Goal: Task Accomplishment & Management: Complete application form

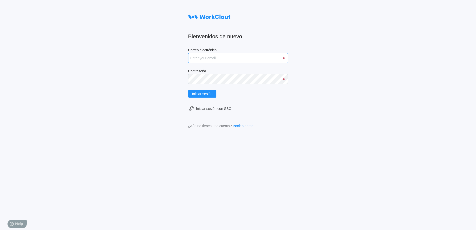
click at [232, 59] on input "Correo electrónico" at bounding box center [238, 58] width 100 height 10
type input "amadeu.puigcorber@tradebe.com"
click at [211, 93] on span "Iniciar sesión" at bounding box center [202, 94] width 21 height 4
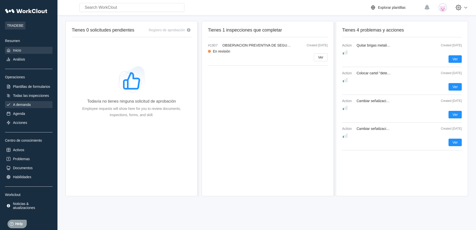
click at [35, 104] on div "A demanda" at bounding box center [29, 104] width 48 height 7
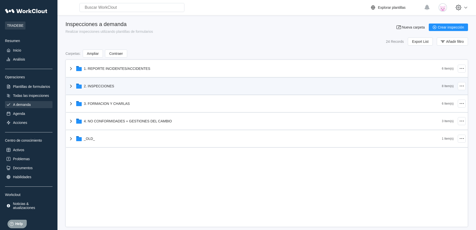
click at [216, 83] on div "2. INSPECCIONES" at bounding box center [255, 86] width 374 height 13
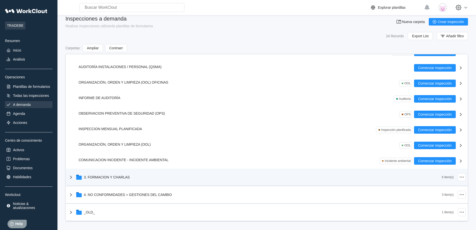
scroll to position [7, 0]
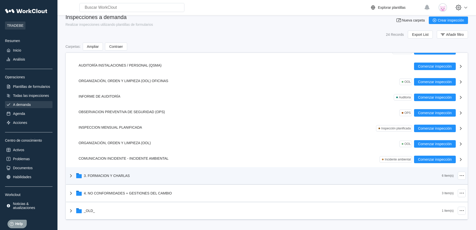
click at [111, 178] on div "3. FORMACION Y CHARLAS" at bounding box center [255, 175] width 374 height 13
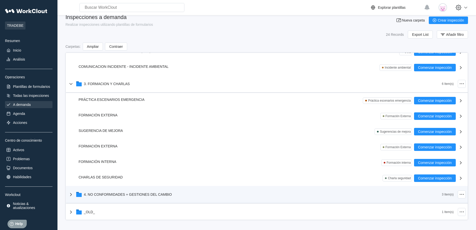
scroll to position [138, 0]
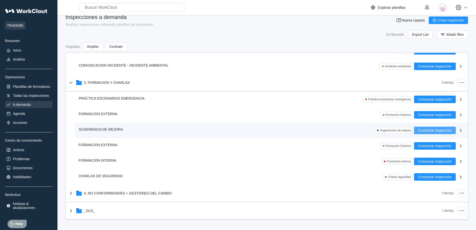
click at [445, 130] on span "Comenzar inspección" at bounding box center [435, 131] width 34 height 4
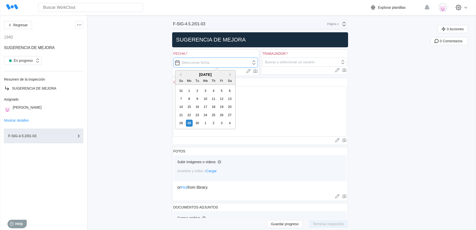
click at [221, 64] on input "text" at bounding box center [216, 63] width 85 height 10
click at [190, 123] on div "29" at bounding box center [189, 123] width 7 height 7
type input "[DATE]"
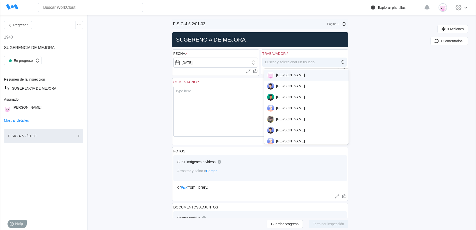
click at [302, 61] on div "Buscar y seleccionar un usuario" at bounding box center [290, 62] width 50 height 4
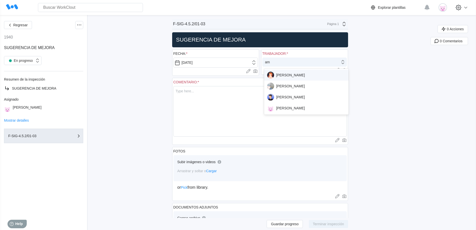
type input "ama"
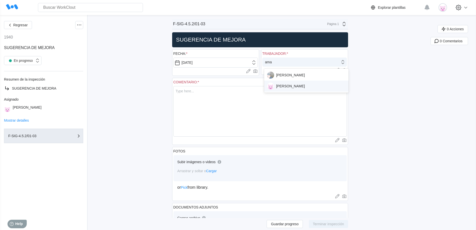
click at [298, 87] on div "[PERSON_NAME]" at bounding box center [306, 86] width 79 height 7
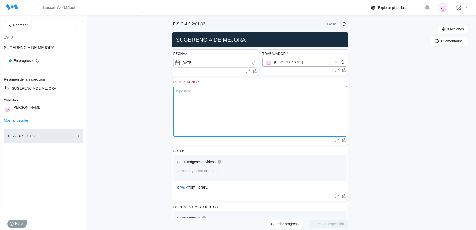
click at [236, 105] on textarea at bounding box center [261, 111] width 174 height 51
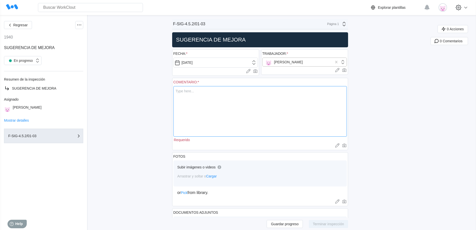
click at [223, 109] on textarea at bounding box center [261, 111] width 174 height 51
type textarea "E"
type textarea "x"
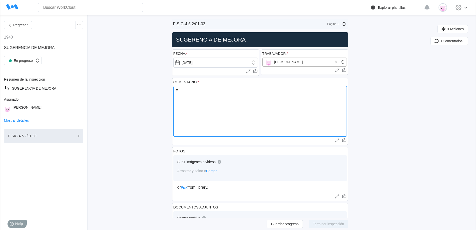
type textarea "Es"
type textarea "x"
type textarea "Est"
type textarea "x"
type textarea "Esta"
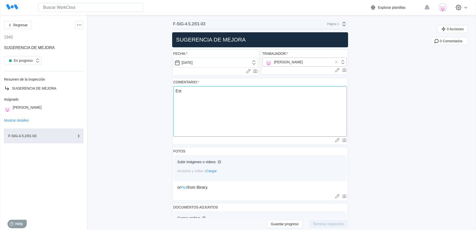
type textarea "x"
type textarea "Estan"
type textarea "x"
type textarea "Estand"
type textarea "x"
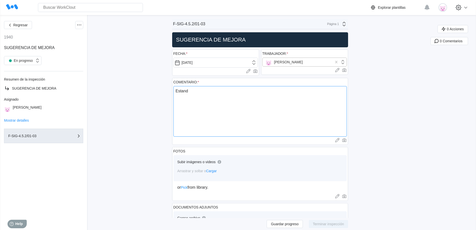
type textarea "Estandi"
type textarea "x"
type textarea "Estandi"
type textarea "x"
type textarea "Estandi i"
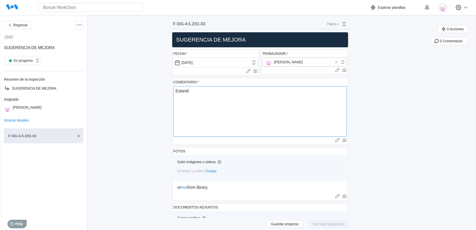
type textarea "x"
type textarea "Estandi in"
type textarea "x"
type textarea "Estandi inm"
type textarea "x"
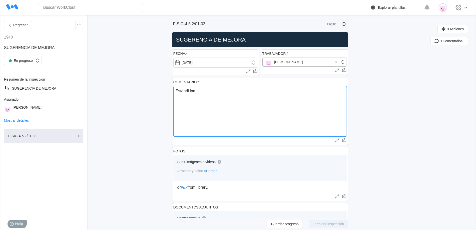
type textarea "Estandi inme"
type textarea "x"
type textarea "Estandi inmer"
type textarea "x"
type textarea "Estandi inmers"
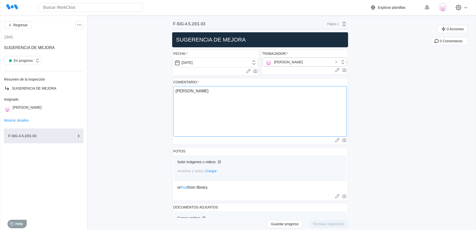
type textarea "x"
type textarea "Estandi inmerso"
type textarea "x"
type textarea "Estandi inmers"
type textarea "x"
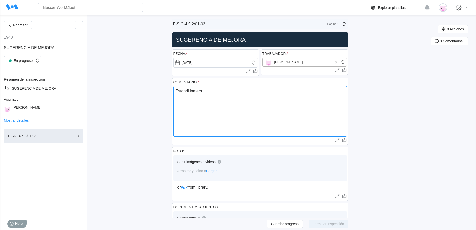
type textarea "Estandi inmer"
type textarea "x"
type textarea "Estandi inme"
type textarea "x"
type textarea "Estandi inm"
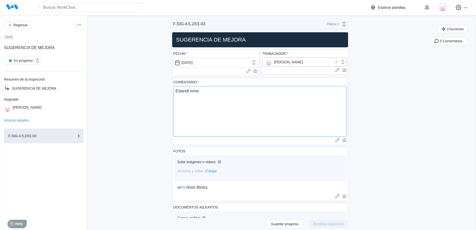
type textarea "x"
type textarea "Estandi in"
type textarea "x"
type textarea "Estandi i"
type textarea "x"
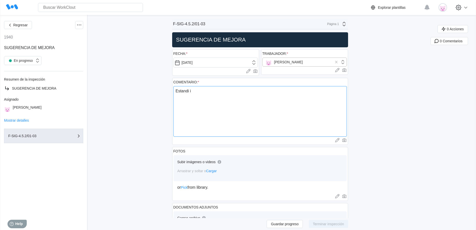
type textarea "Estandi"
type textarea "x"
type textarea "Estandi"
type textarea "x"
type textarea "Estand"
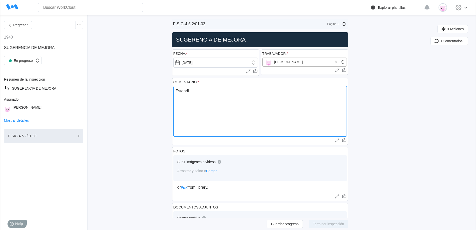
type textarea "x"
type textarea "Estando"
type textarea "x"
type textarea "Estando"
type textarea "x"
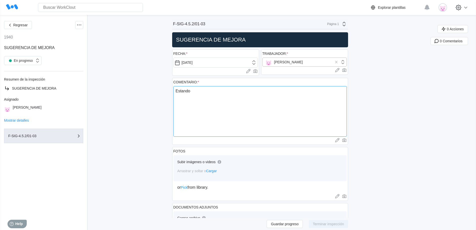
type textarea "Estando i"
type textarea "x"
type textarea "Estando in"
type textarea "x"
type textarea "Estando inm"
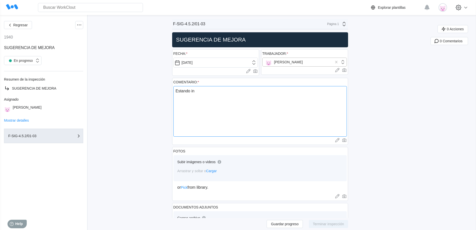
type textarea "x"
type textarea "Estando inme"
type textarea "x"
type textarea "Estando inmer"
type textarea "x"
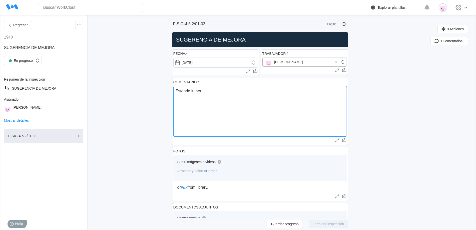
type textarea "Estando inmers"
type textarea "x"
type textarea "Estando inmersio"
type textarea "x"
type textarea "Estando inmersios"
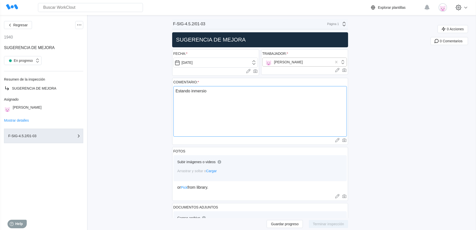
type textarea "x"
type textarea "Estando inmersio"
type textarea "x"
type textarea "Estando inmersi"
type textarea "x"
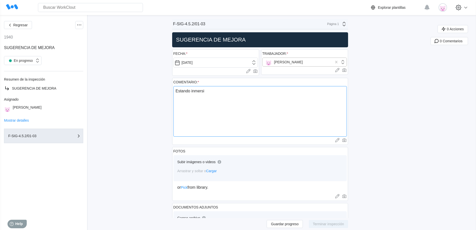
type textarea "Estando inmers"
type textarea "x"
type textarea "Estando inmerso"
type textarea "x"
type textarea "Estando inmersos"
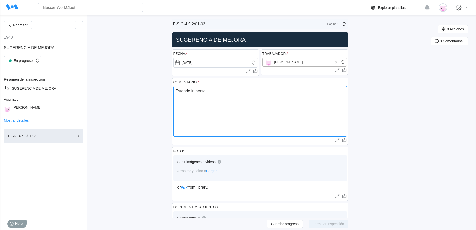
type textarea "x"
type textarea "Estando inmersos"
type textarea "x"
type textarea "Estando inmersos e"
type textarea "x"
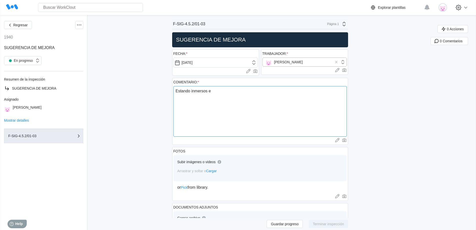
type textarea "Estando inmersos en"
type textarea "x"
type textarea "Estando inmersos en"
type textarea "x"
type textarea "Estando inmersos en u"
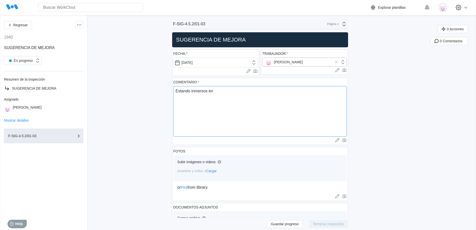
type textarea "x"
type textarea "Estando inmersos en un"
type textarea "x"
type textarea "Estando inmersos en una"
type textarea "x"
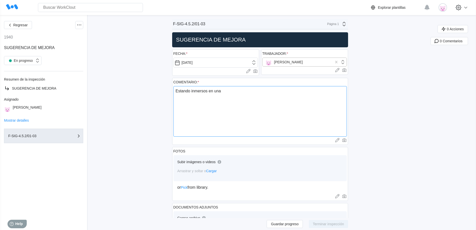
type textarea "Estando inmersos en una"
type textarea "x"
type textarea "Estando inmersos en una t"
type textarea "x"
type textarea "Estando inmersos en una tr"
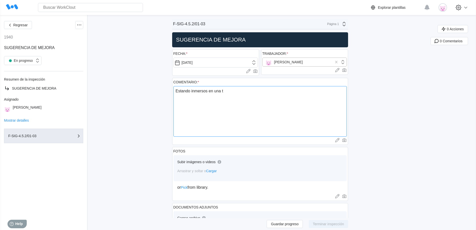
type textarea "x"
type textarea "Estando inmersos en una tra"
type textarea "x"
type textarea "Estando inmersos en una tran"
type textarea "x"
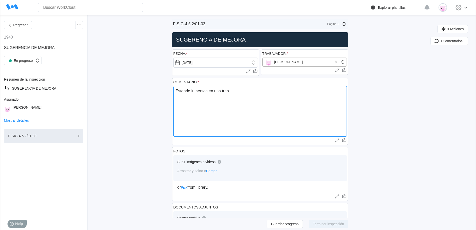
type textarea "Estando inmersos en una trans"
type textarea "x"
type textarea "Estando inmersos en una transf"
type textarea "x"
type textarea "Estando inmersos en una transfo"
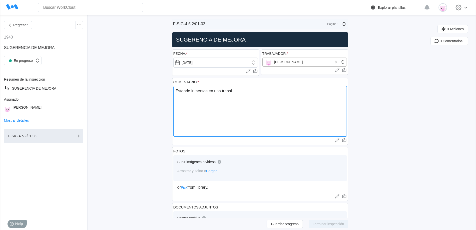
type textarea "x"
type textarea "Estando inmersos en una transfor"
type textarea "x"
type textarea "Estando inmersos en una transform"
type textarea "x"
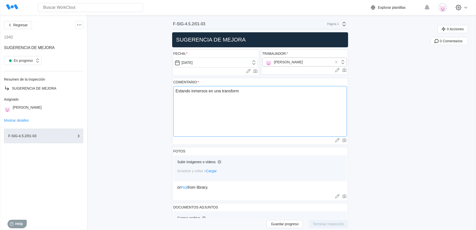
type textarea "Estando inmersos en una transforma"
type textarea "x"
type textarea "Estando inmersos en una transformac"
type textarea "x"
type textarea "Estando inmersos en una transformaci"
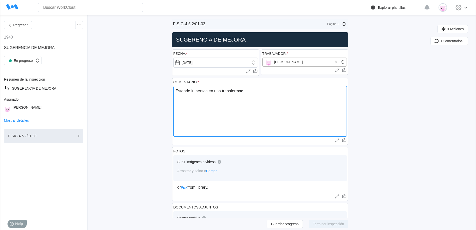
type textarea "x"
type textarea "Estando inmersos en una transformació"
type textarea "x"
type textarea "Estando inmersos en una transformación"
type textarea "x"
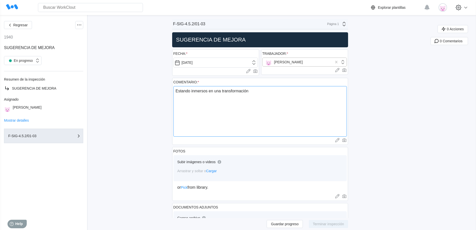
type textarea "Estando inmersos en una transformación"
type textarea "x"
type textarea "Estando inmersos en una transformación m"
type textarea "x"
type textarea "Estando inmersos en una transformación me"
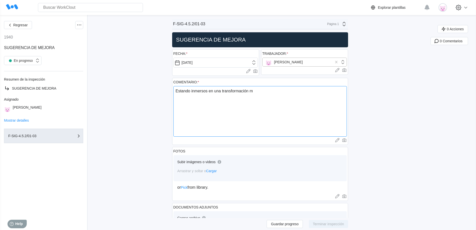
type textarea "x"
type textarea "Estando inmersos en una transformación med"
type textarea "x"
type textarea "Estando inmersos en una transformación medi"
type textarea "x"
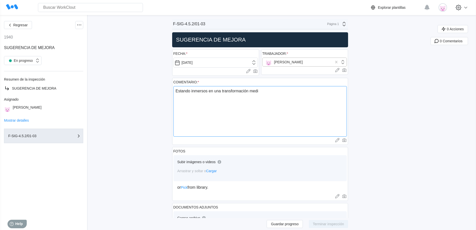
type textarea "Estando inmersos en una transformación medio"
type textarea "x"
type textarea "Estando inmersos en una transformación medioa"
type textarea "x"
type textarea "Estando inmersos en una transformación medioam"
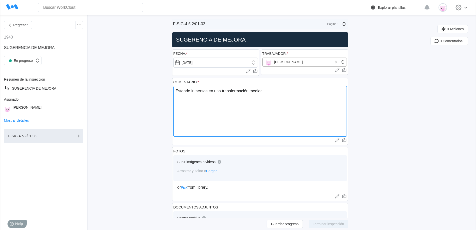
type textarea "x"
type textarea "Estando inmersos en una transformación medioamb"
type textarea "x"
type textarea "Estando inmersos en una transformación medioambi"
type textarea "x"
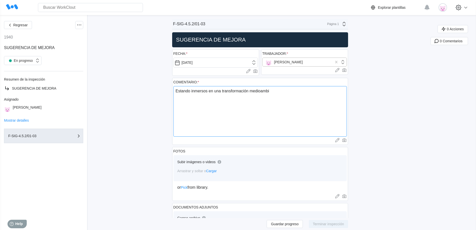
type textarea "Estando inmersos en una transformación medioambie"
type textarea "x"
type textarea "Estando inmersos en una transformación medioambien"
type textarea "x"
type textarea "Estando inmersos en una transformación medioambient"
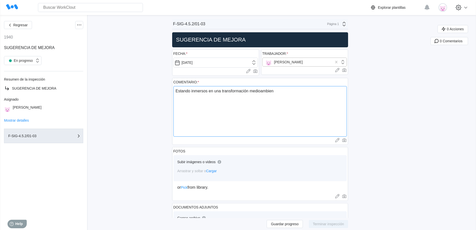
type textarea "x"
type textarea "Estando inmersos en una transformación medioambienta"
type textarea "x"
type textarea "Estando inmersos en una transformación medioambiental"
type textarea "x"
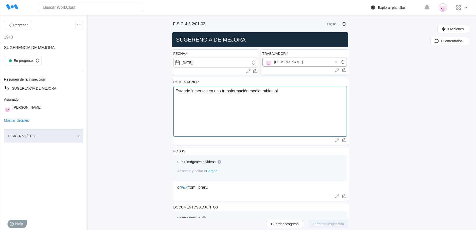
type textarea "Estando inmersos en una transformación medioambiental"
type textarea "x"
type textarea "Estando inmersos en una transformación medioambiental a"
type textarea "x"
type textarea "Estando inmersos en una transformación medioambiental a"
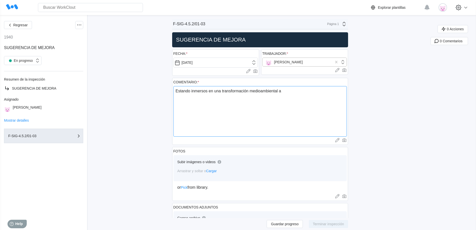
type textarea "x"
type textarea "Estando inmersos en una transformación medioambiental a n"
type textarea "x"
type textarea "Estando inmersos en una transformación medioambiental a ni"
type textarea "x"
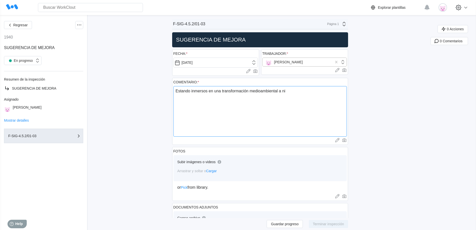
type textarea "Estando inmersos en una transformación medioambiental a niv"
type textarea "x"
type textarea "Estando inmersos en una transformación medioambiental a nive"
type textarea "x"
type textarea "Estando inmersos en una transformación medioambiental a nivel"
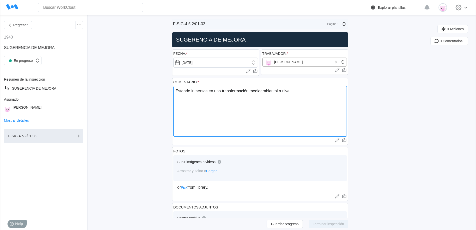
type textarea "x"
type textarea "Estando inmersos en una transformación medioambiental a nivel"
type textarea "x"
type textarea "Estando inmersos en una transformación medioambiental a nivel g"
type textarea "x"
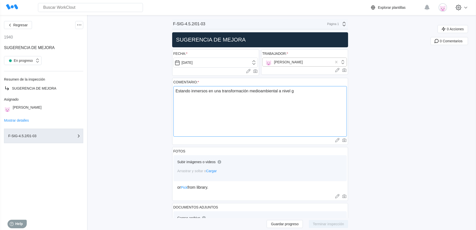
type textarea "Estando inmersos en una transformación medioambiental a nivel gl"
type textarea "x"
type textarea "Estando inmersos en una transformación medioambiental a nivel glo"
type textarea "x"
type textarea "Estando inmersos en una transformación medioambiental a nivel glob"
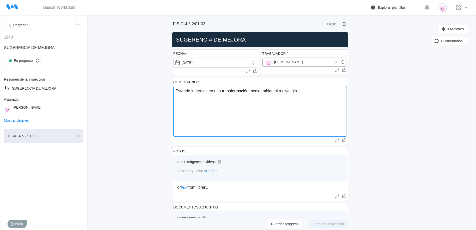
type textarea "x"
type textarea "Estando inmersos en una transformación medioambiental a nivel globa"
type textarea "x"
type textarea "Estando inmersos en una transformación medioambiental a nivel globar"
type textarea "x"
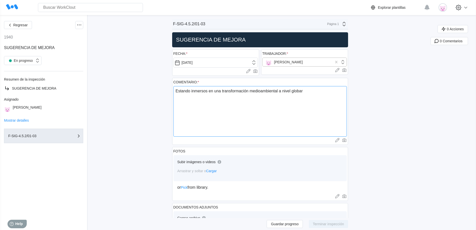
type textarea "Estando inmersos en una transformación medioambiental a nivel globar"
type textarea "x"
type textarea "Estando inmersos en una transformación medioambiental a nivel globar"
type textarea "x"
type textarea "Estando inmersos en una transformación medioambiental a nivel globa"
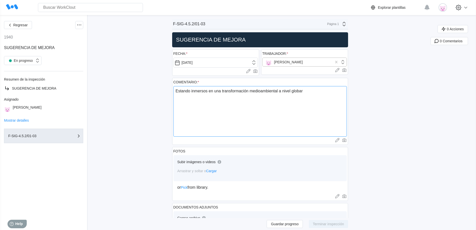
type textarea "x"
type textarea "Estando inmersos en una transformación medioambiental a nivel global"
type textarea "x"
type textarea "Estando inmersos en una transformación medioambiental a nivel global"
type textarea "x"
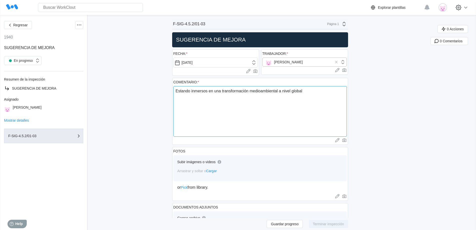
type textarea "Estando inmersos en una transformación medioambiental a nivel global y"
type textarea "x"
type textarea "Estando inmersos en una transformación medioambiental a nivel global y"
type textarea "x"
type textarea "Estando inmersos en una transformación medioambiental a nivel global y s"
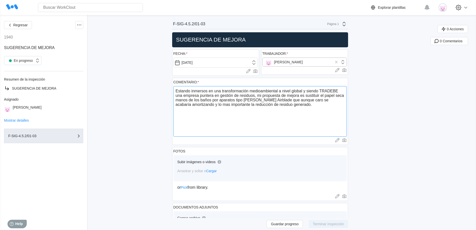
click at [303, 100] on textarea "Estando inmersos en una transformación medioambiental a nivel global y siendo T…" at bounding box center [261, 111] width 174 height 51
click at [300, 106] on textarea "Estando inmersos en una transformación medioambiental a nivel global y siendo T…" at bounding box center [261, 111] width 174 height 51
paste textarea "[URL][DOMAIN_NAME][PERSON_NAME][PERSON_NAME]"
click at [176, 109] on textarea "Estando inmersos en una transformación medioambiental a nivel global y siendo T…" at bounding box center [261, 111] width 174 height 51
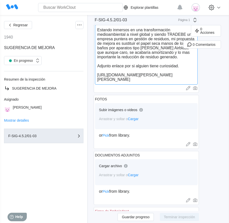
scroll to position [75, 0]
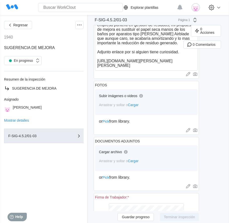
click at [135, 104] on span "Cargar" at bounding box center [133, 105] width 11 height 4
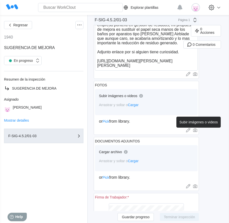
click at [197, 130] on icon at bounding box center [194, 130] width 5 height 5
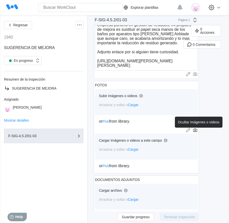
click at [197, 130] on icon at bounding box center [194, 130] width 5 height 5
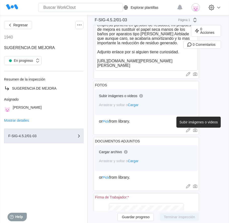
click at [197, 130] on icon at bounding box center [194, 130] width 5 height 5
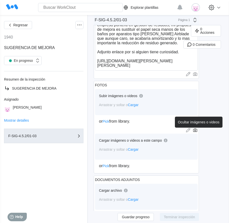
click at [197, 130] on icon at bounding box center [194, 130] width 5 height 5
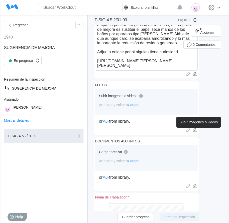
click at [197, 130] on icon at bounding box center [194, 130] width 5 height 5
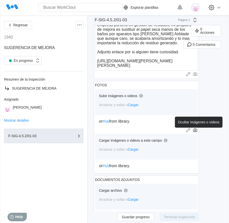
click at [197, 130] on icon at bounding box center [194, 130] width 5 height 5
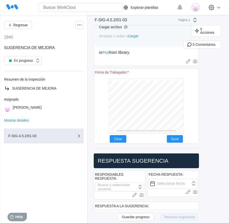
scroll to position [200, 0]
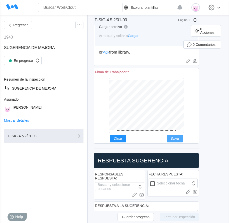
click at [178, 139] on span "Save" at bounding box center [175, 139] width 8 height 4
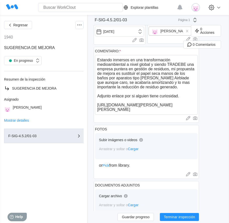
scroll to position [25, 0]
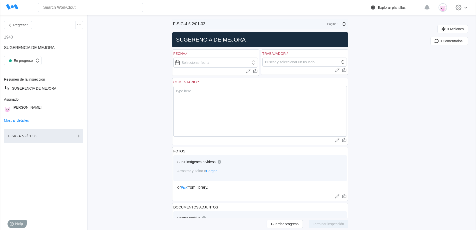
type textarea "x"
click at [16, 58] on div "En progreso" at bounding box center [20, 60] width 26 height 7
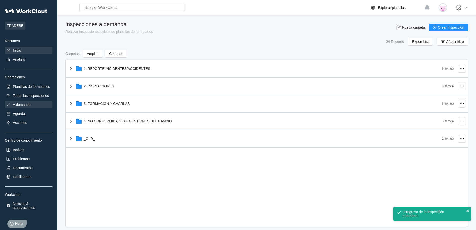
click at [20, 49] on div "Inicio" at bounding box center [17, 50] width 8 height 4
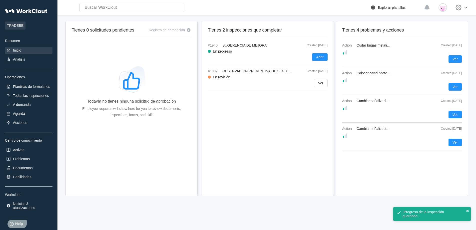
click at [228, 47] on div "#1940 SUGERENCIA DE MEJORA Created [DATE] En progreso Abrir" at bounding box center [268, 54] width 120 height 22
click at [228, 56] on span "Abrir" at bounding box center [320, 57] width 8 height 4
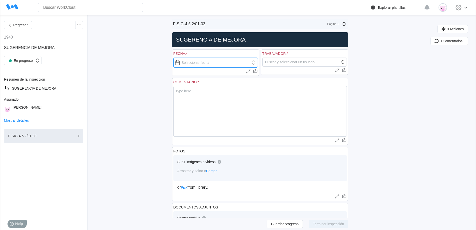
click at [227, 62] on input "text" at bounding box center [216, 63] width 85 height 10
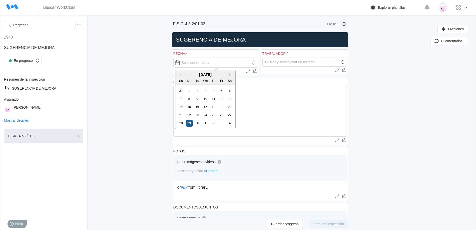
click at [188, 123] on div "29" at bounding box center [189, 123] width 7 height 7
type input "[DATE]"
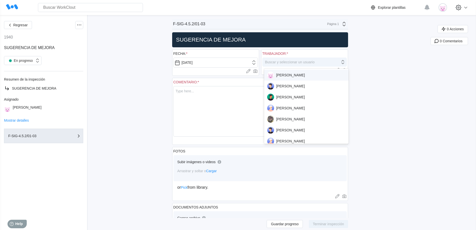
click at [228, 62] on div "Buscar y seleccionar un usuario" at bounding box center [290, 62] width 50 height 4
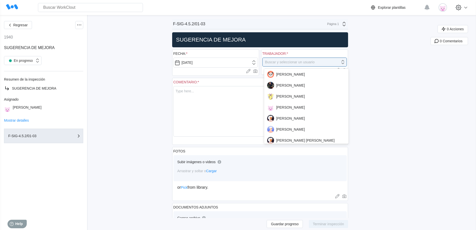
scroll to position [375, 0]
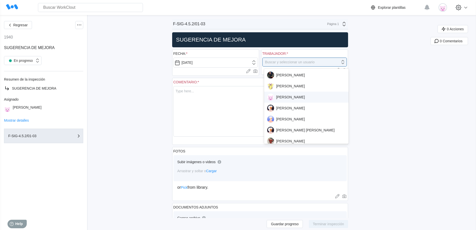
click at [228, 95] on div "[PERSON_NAME]" at bounding box center [306, 97] width 79 height 7
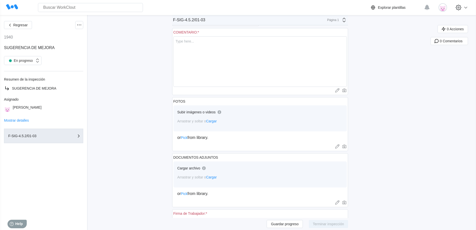
scroll to position [50, 0]
click at [216, 120] on span "Cargar" at bounding box center [211, 121] width 11 height 4
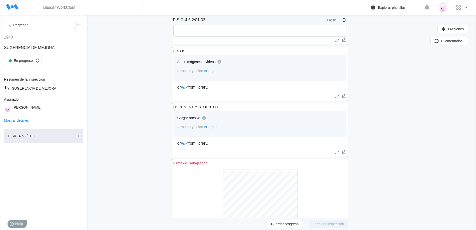
scroll to position [0, 0]
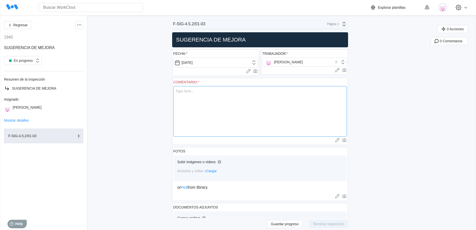
click at [202, 97] on textarea at bounding box center [261, 111] width 174 height 51
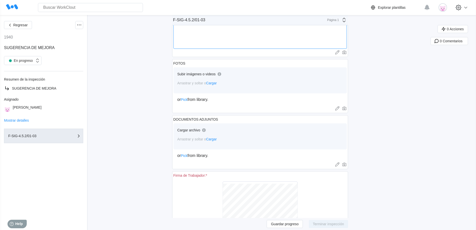
scroll to position [125, 0]
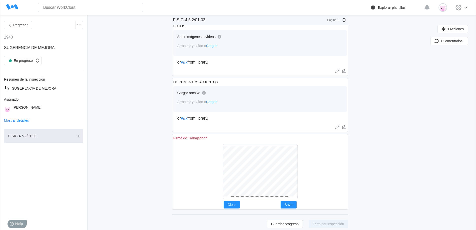
click at [213, 45] on div "Subir imágenes o videos Arrastrar y soltar o Cargar" at bounding box center [261, 43] width 174 height 26
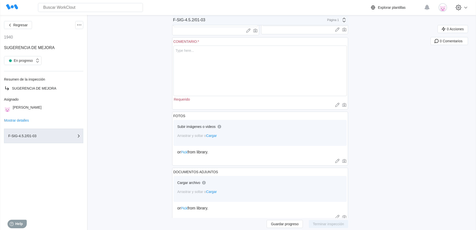
scroll to position [0, 0]
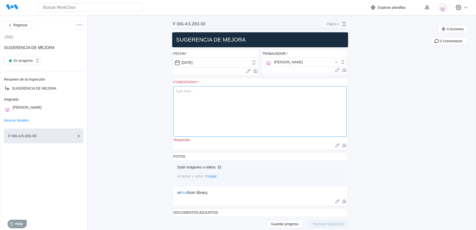
click at [199, 95] on textarea at bounding box center [261, 111] width 174 height 51
type textarea "C"
type textarea "x"
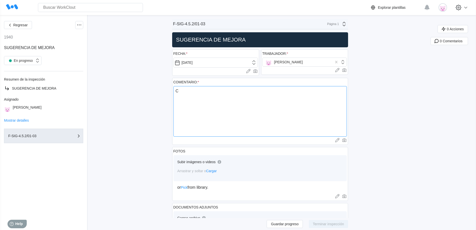
type textarea "Co"
type textarea "x"
type textarea "Con"
type textarea "x"
type textarea "Con"
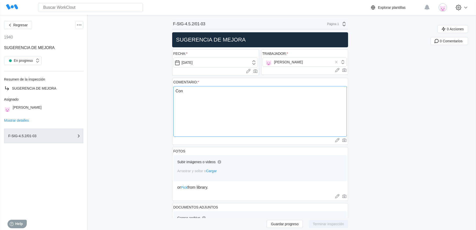
type textarea "x"
type textarea "Con l"
type textarea "x"
type textarea "Con la"
type textarea "x"
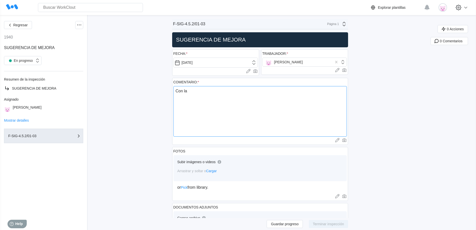
type textarea "Con la"
type textarea "x"
type textarea "Con la c"
type textarea "x"
type textarea "Con la co"
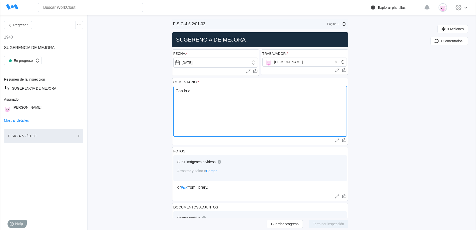
type textarea "x"
type textarea "Con la con"
type textarea "x"
type textarea "Con la conc"
type textarea "x"
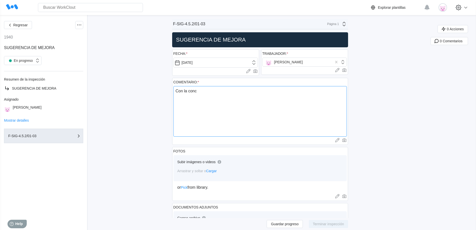
type textarea "Con la conci"
type textarea "x"
type textarea "Con la conc"
type textarea "x"
type textarea "Con la conce"
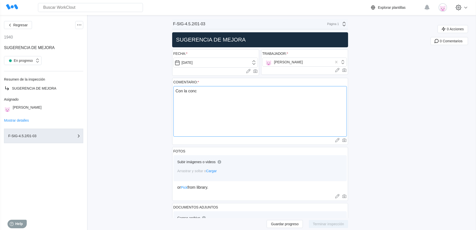
type textarea "x"
type textarea "Con la concen"
type textarea "x"
type textarea "Con la concenc"
type textarea "x"
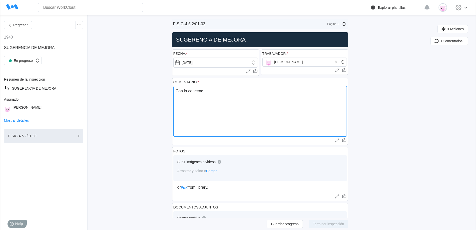
type textarea "Con la concenci"
type textarea "x"
type textarea "Con la concencia"
type textarea "x"
type textarea "Con la concenciac"
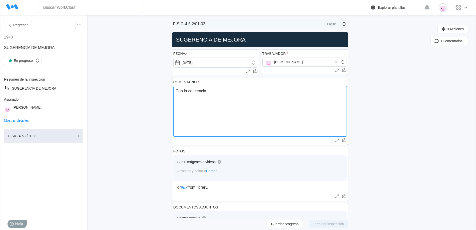
type textarea "x"
type textarea "Con la concenciaci"
type textarea "x"
type textarea "Con la concenciació"
type textarea "x"
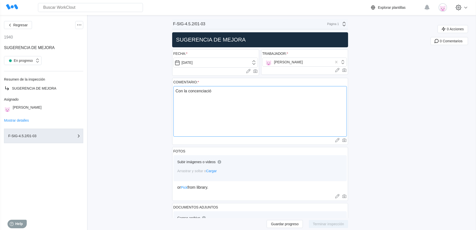
type textarea "Con la concenciación"
type textarea "x"
type textarea "Con la concenciación"
type textarea "x"
type textarea "Con la concenciación a"
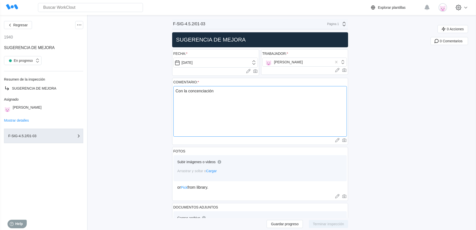
type textarea "x"
click at [199, 90] on textarea "Con la concenciación a" at bounding box center [261, 111] width 174 height 51
type textarea "Con la concienciación a"
type textarea "x"
click at [223, 92] on textarea "Con la concienciación a" at bounding box center [261, 111] width 174 height 51
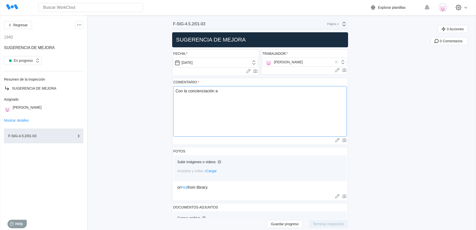
type textarea "Con la concienciación a"
type textarea "x"
type textarea "Con la concienciación a n"
type textarea "x"
type textarea "Con la concienciación a ni"
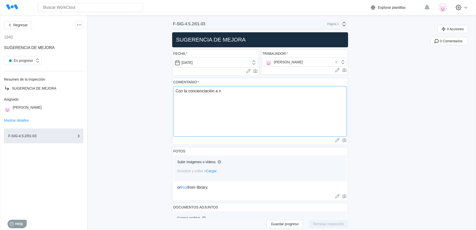
type textarea "x"
type textarea "Con la concienciación a niv"
type textarea "x"
type textarea "Con la concienciación a nive"
type textarea "x"
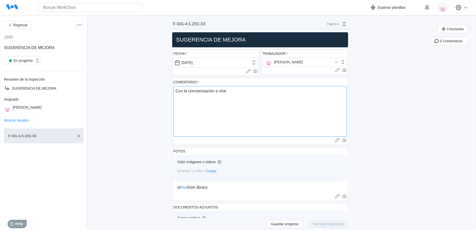
type textarea "Con la concienciación a nivel"
type textarea "x"
type textarea "Con la concienciación a nivel"
type textarea "x"
type textarea "Con la concienciación a nivel g"
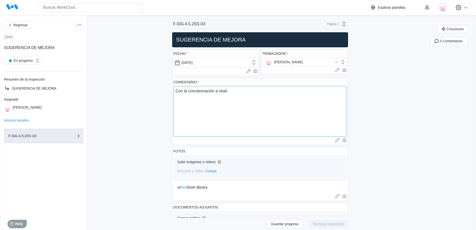
type textarea "x"
type textarea "Con la concienciación a nivel gl"
type textarea "x"
type textarea "Con la concienciación a nivel glo"
type textarea "x"
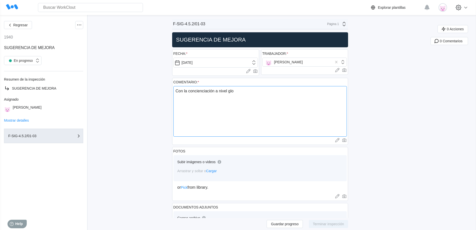
type textarea "Con la concienciación a nivel glob"
type textarea "x"
type textarea "Con la concienciación a nivel globa"
type textarea "x"
type textarea "Con la concienciación a nivel global"
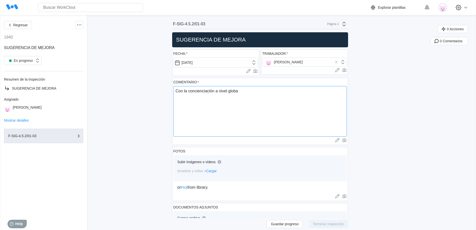
type textarea "x"
type textarea "Con la concienciación a nivel global"
type textarea "x"
type textarea "Con la concienciación a nivel global d"
type textarea "x"
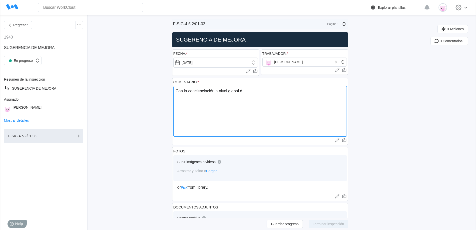
type textarea "Con la concienciación a nivel global de"
type textarea "x"
type textarea "Con la concienciación a nivel global del"
type textarea "x"
type textarea "Con la concienciación a nivel global del"
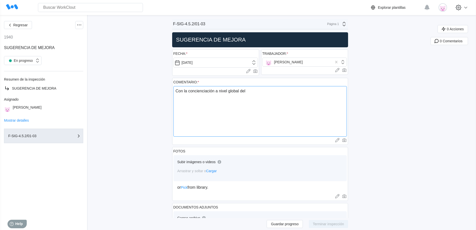
type textarea "x"
type textarea "Con la concienciación a nivel global del c"
type textarea "x"
type textarea "Con la concienciación a nivel global del ca"
type textarea "x"
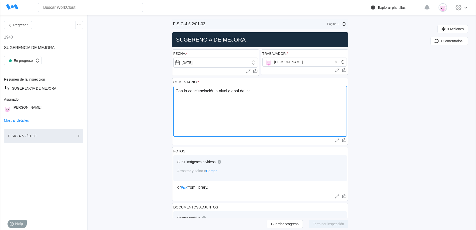
type textarea "Con la concienciación a nivel global del cam"
type textarea "x"
type textarea "Con la concienciación a nivel global del camb"
type textarea "x"
type textarea "Con la concienciación a nivel global del cambi"
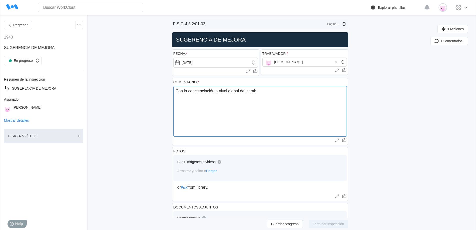
type textarea "x"
type textarea "Con la concienciación a nivel global del cambio"
type textarea "x"
type textarea "Con la concienciación a nivel global del cambio"
type textarea "x"
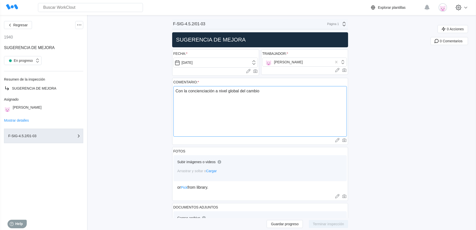
type textarea "Con la concienciación a nivel global del cambio c"
type textarea "x"
type textarea "Con la concienciación a nivel global del cambio cl"
type textarea "x"
type textarea "Con la concienciación a nivel global del cambio cli"
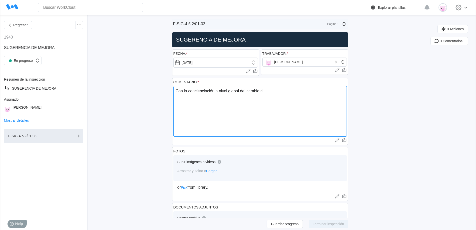
type textarea "x"
type textarea "Con la concienciación a nivel global del cambio clim"
type textarea "x"
type textarea "Con la concienciación a nivel global del cambio clima"
type textarea "x"
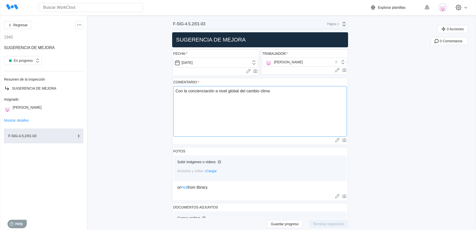
type textarea "Con la concienciación a nivel global del cambio climat"
type textarea "x"
type textarea "Con la concienciación a nivel global del cambio climati"
type textarea "x"
type textarea "Con la concienciación a nivel global del cambio climatic"
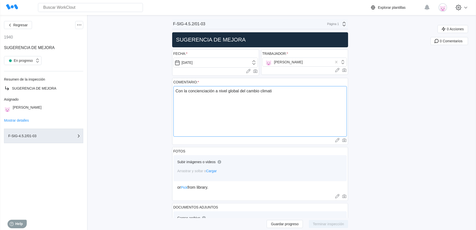
type textarea "x"
type textarea "Con la concienciación a nivel global del cambio climatico"
type textarea "x"
type textarea "Con la concienciación a nivel global del cambio climatico"
type textarea "x"
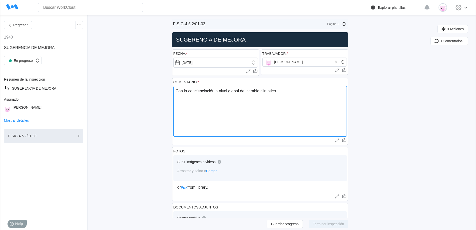
type textarea "Con la concienciación a nivel global del cambio climatico"
type textarea "x"
type textarea "Con la concienciación a nivel global del cambio climatic"
type textarea "x"
type textarea "Con la concienciación a nivel global del cambio climati"
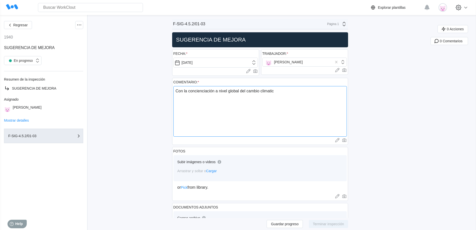
type textarea "x"
type textarea "Con la concienciación a nivel global del cambio climat"
type textarea "x"
type textarea "Con la concienciación a nivel global del cambio clima"
type textarea "x"
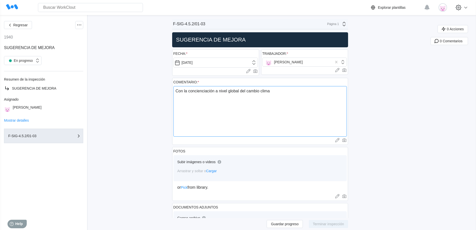
type textarea "Con la concienciación a nivel global del cambio clim"
type textarea "x"
type textarea "Con la concienciación a nivel global del cambio climá"
type textarea "x"
type textarea "Con la concienciación a nivel global del cambio climát"
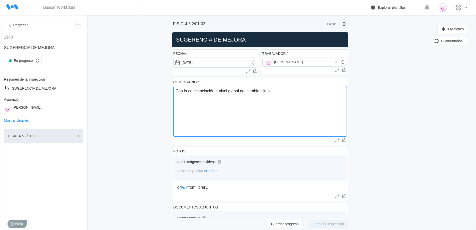
type textarea "x"
type textarea "Con la concienciación a nivel global del cambio climáti"
type textarea "x"
type textarea "Con la concienciación a nivel global del cambio climátic"
type textarea "x"
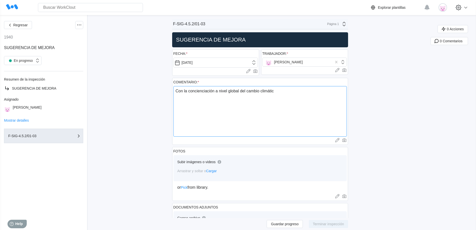
type textarea "Con la concienciación a nivel global del cambio climático"
type textarea "x"
type textarea "Con la concienciación a nivel global del cambio climático,"
type textarea "x"
type textarea "Con la concienciación a nivel global del cambio climático,"
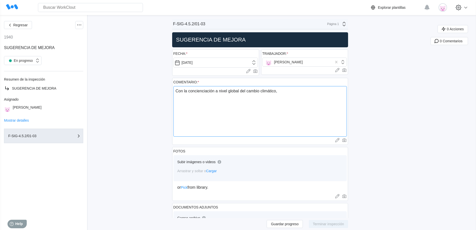
type textarea "x"
type textarea "Con la concienciación a nivel global del cambio climático, n"
type textarea "x"
type textarea "Con la concienciación a nivel global del cambio climático, nu"
type textarea "x"
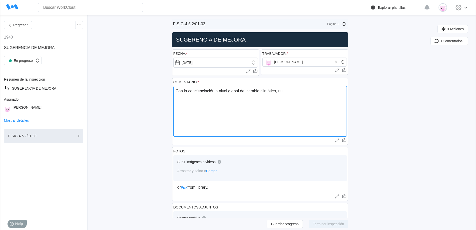
type textarea "Con la concienciación a nivel global del cambio climático, nue"
type textarea "x"
type textarea "Con la concienciación a nivel global del cambio climático, nues"
type textarea "x"
type textarea "Con la concienciación a nivel global del cambio climático, nuest"
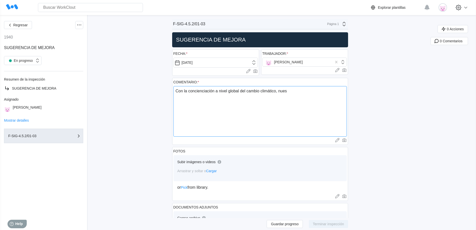
type textarea "x"
type textarea "Con la concienciación a nivel global del cambio climático, nuestr"
type textarea "x"
type textarea "Con la concienciación a nivel global del cambio climático, nuestro"
type textarea "x"
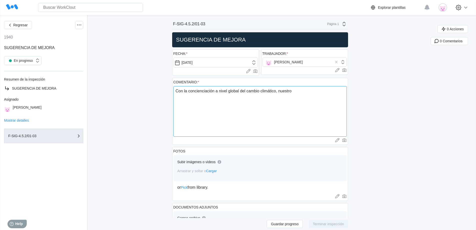
type textarea "Con la concienciación a nivel global del cambio climático, nuestro"
type textarea "x"
type textarea "Con la concienciación a nivel global del cambio climático, nuestro p"
type textarea "x"
type textarea "Con la concienciación a nivel global del cambio climático, nuestro pe"
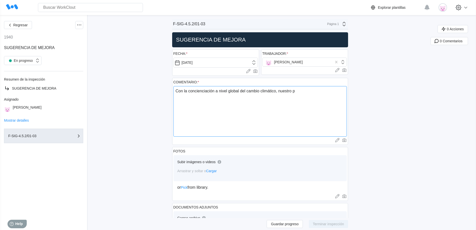
type textarea "x"
type textarea "Con la concienciación a nivel global del cambio climático, nuestro peq"
type textarea "x"
type textarea "Con la concienciación a nivel global del cambio climático, nuestro pequ"
type textarea "x"
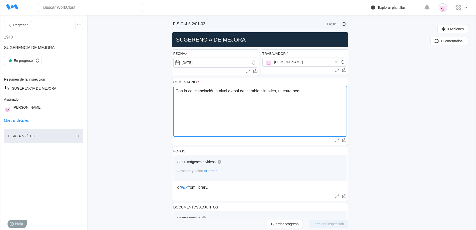
type textarea "Con la concienciación a nivel global del cambio climático, nuestro peque"
type textarea "x"
type textarea "Con la concienciación a nivel global del cambio climático, nuestro pequeñ"
type textarea "x"
type textarea "Con la concienciación a nivel global del cambio climático, nuestro pequeño"
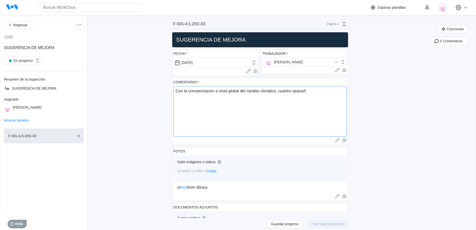
type textarea "x"
type textarea "Con la concienciación a nivel global del cambio climático, nuestro pequeño"
type textarea "x"
type textarea "Con la concienciación a nivel global del cambio climático, nuestro pequeño g"
type textarea "x"
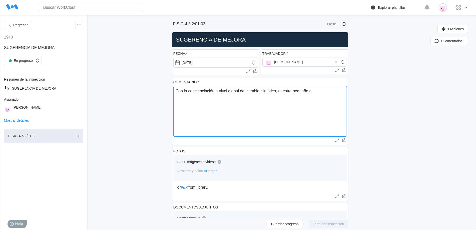
type textarea "Con la concienciación a nivel global del cambio climático, nuestro pequeño gr"
type textarea "x"
type textarea "Con la concienciación a nivel global del cambio climático, nuestro pequeño gra"
type textarea "x"
type textarea "Con la concienciación a nivel global del cambio climático, nuestro pequeño gran"
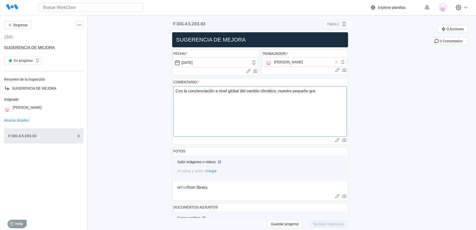
type textarea "x"
type textarea "Con la concienciación a nivel global del cambio climático, nuestro pequeño grano"
type textarea "x"
type textarea "Con la concienciación a nivel global del cambio climático, nuestro pequeño grano"
type textarea "x"
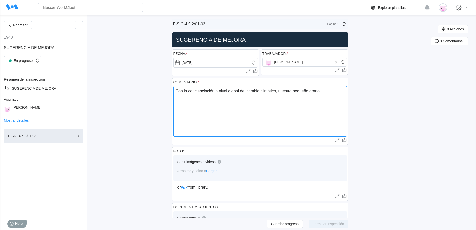
type textarea "Con la concienciación a nivel global del cambio climático, nuestro pequeño gran…"
type textarea "x"
type textarea "Con la concienciación a nivel global del cambio climático, nuestro pequeño gran…"
type textarea "x"
type textarea "Con la concienciación a nivel global del cambio climático, nuestro pequeño gran…"
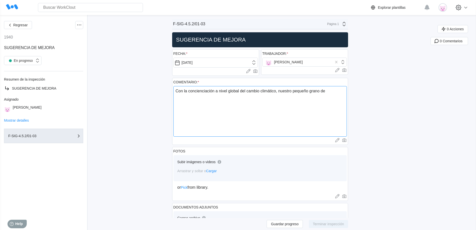
type textarea "x"
type textarea "Con la concienciación a nivel global del cambio climático, nuestro pequeño gran…"
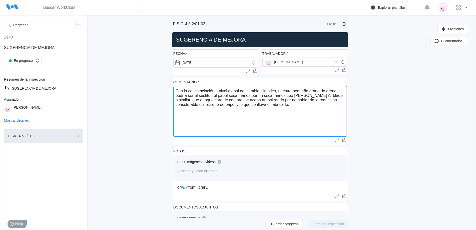
click at [228, 99] on textarea "Con la concienciación a nivel global del cambio climático, nuestro pequeño gran…" at bounding box center [261, 111] width 174 height 51
click at [228, 103] on textarea "Con la concienciación a nivel global del cambio climático, nuestro pequeño gran…" at bounding box center [261, 111] width 174 height 51
paste textarea "[URL][DOMAIN_NAME][PERSON_NAME][PERSON_NAME]"
paste textarea "[URL][DOMAIN_NAME]"
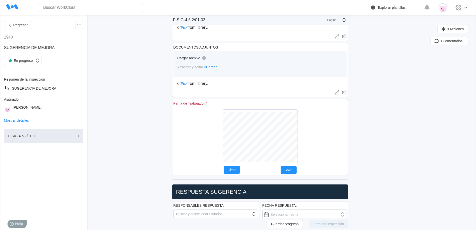
scroll to position [175, 0]
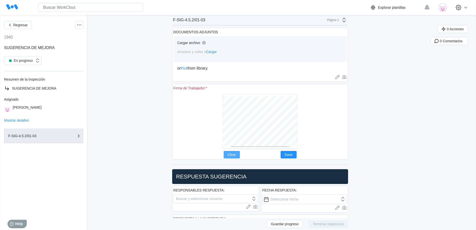
click at [228, 154] on span "Clear" at bounding box center [232, 155] width 8 height 4
click at [228, 156] on span "Save" at bounding box center [289, 155] width 8 height 4
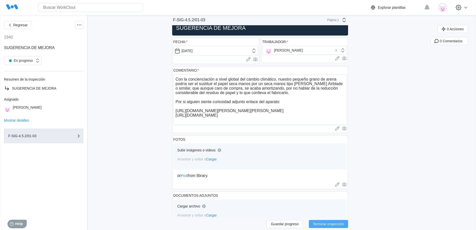
scroll to position [0, 0]
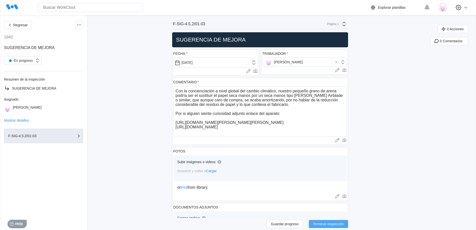
click at [228, 223] on span "Terminar inspección" at bounding box center [328, 224] width 31 height 4
